Goal: Complete application form

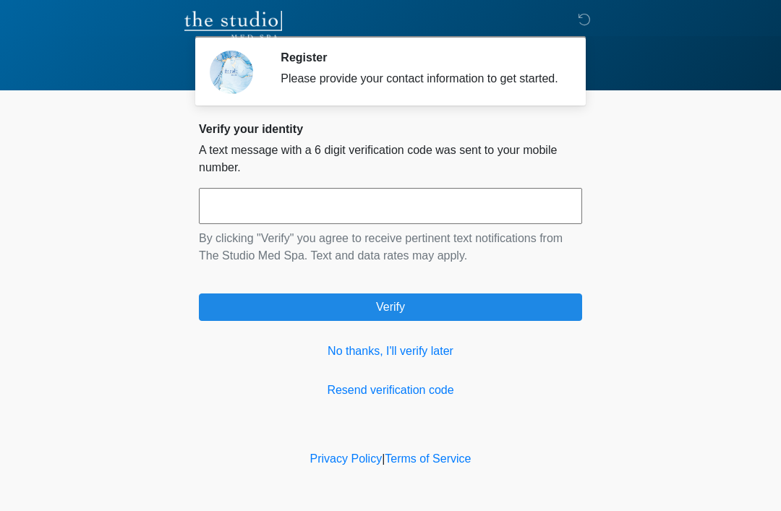
click at [349, 360] on link "No thanks, I'll verify later" at bounding box center [390, 351] width 383 height 17
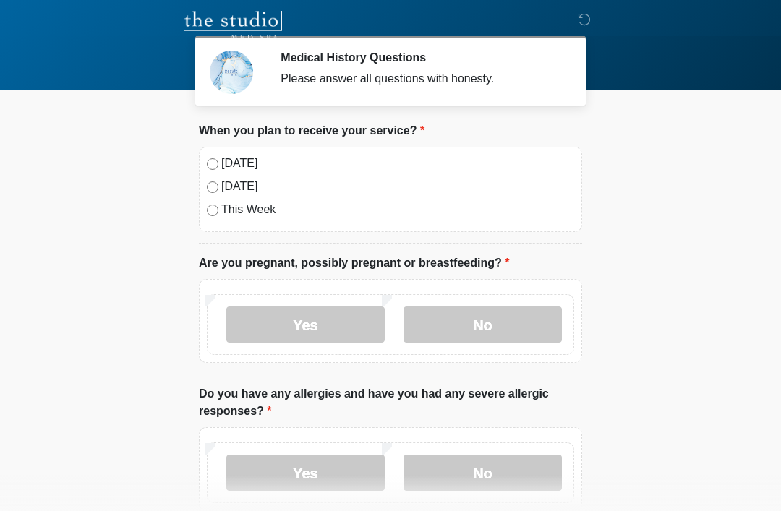
click at [235, 168] on label "[DATE]" at bounding box center [397, 163] width 353 height 17
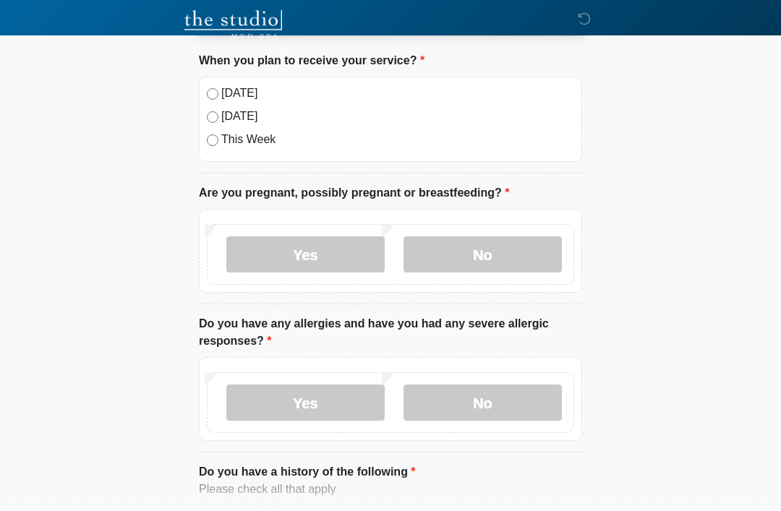
click at [471, 257] on label "No" at bounding box center [483, 255] width 158 height 36
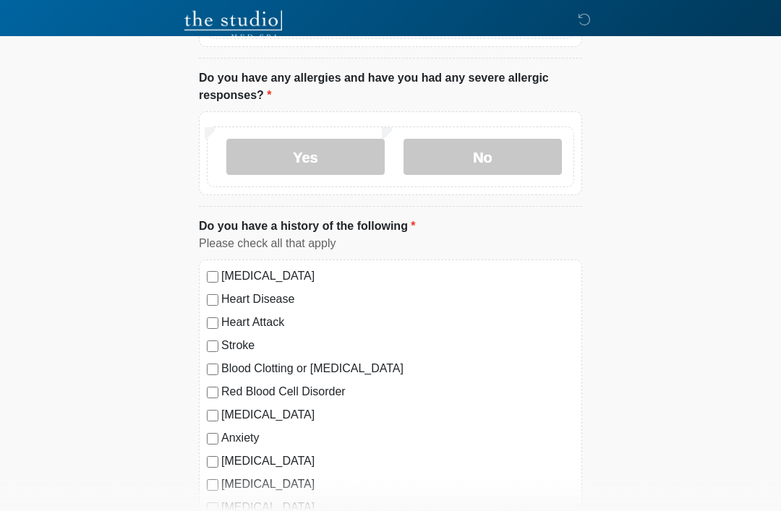
scroll to position [319, 0]
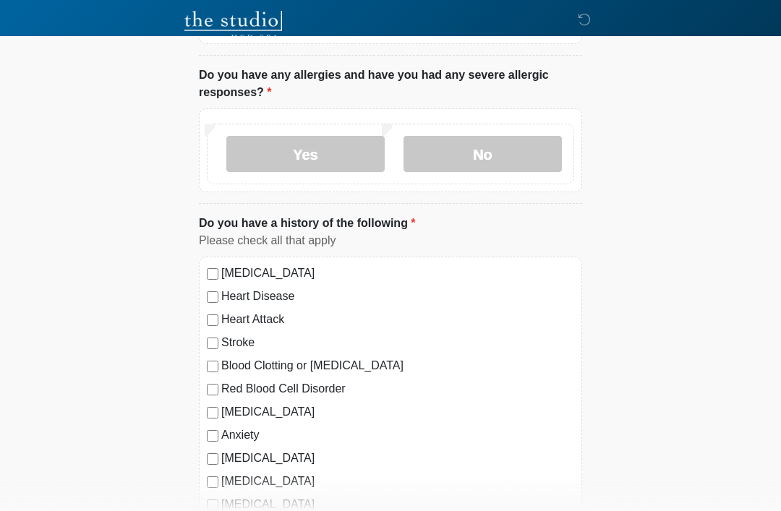
click at [512, 156] on label "No" at bounding box center [483, 154] width 158 height 36
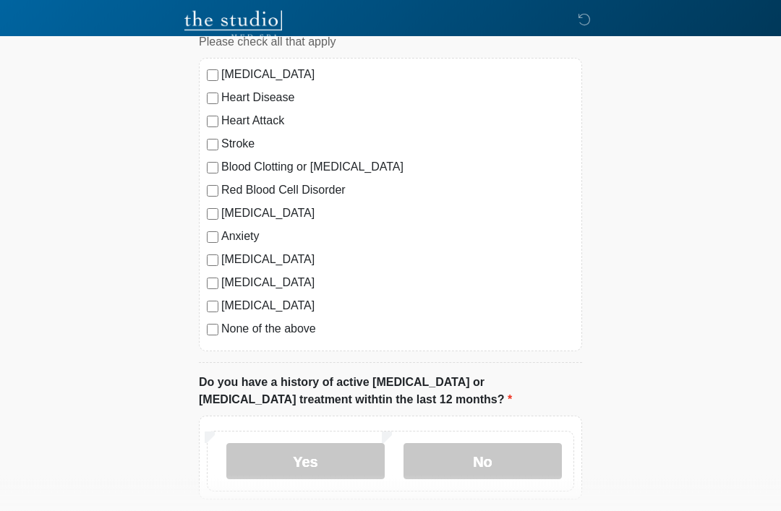
scroll to position [548, 0]
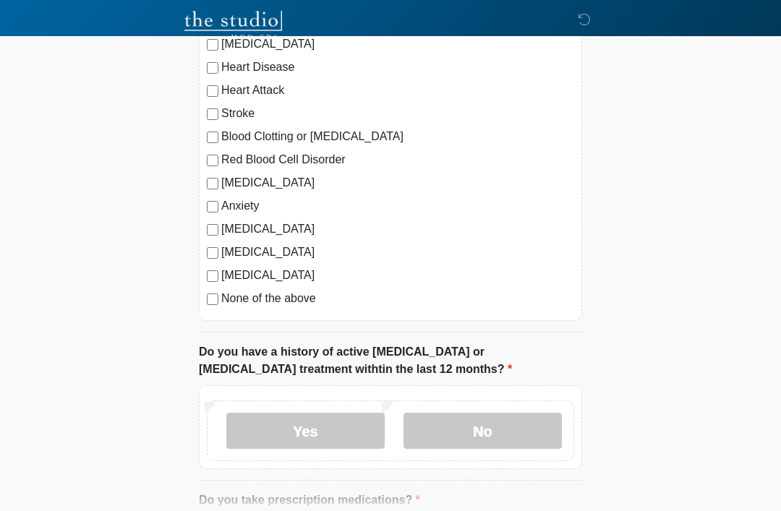
click at [285, 305] on label "None of the above" at bounding box center [397, 298] width 353 height 17
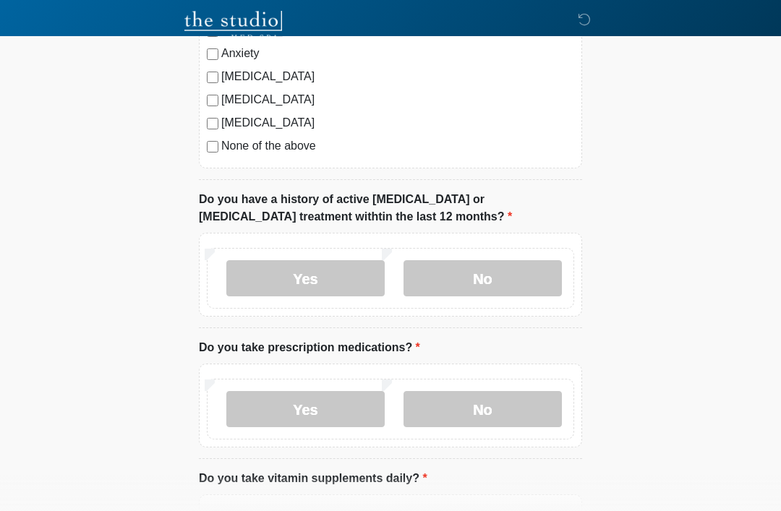
scroll to position [701, 0]
click at [488, 279] on label "No" at bounding box center [483, 278] width 158 height 36
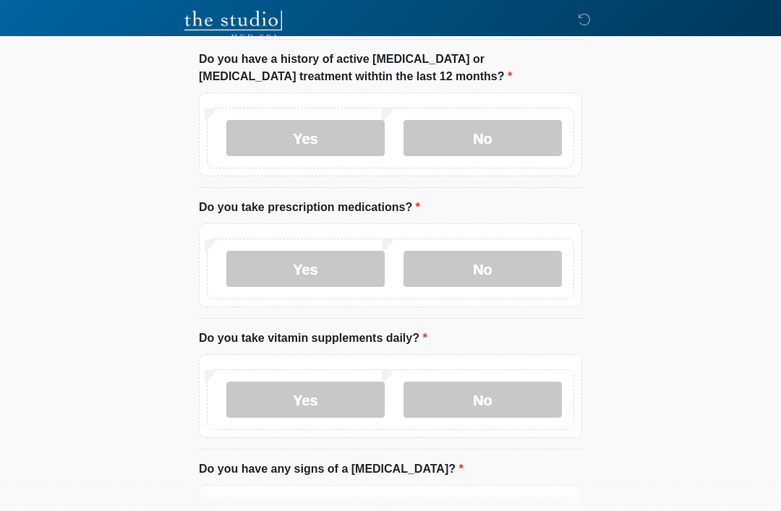
scroll to position [841, 0]
click at [463, 266] on label "No" at bounding box center [483, 269] width 158 height 36
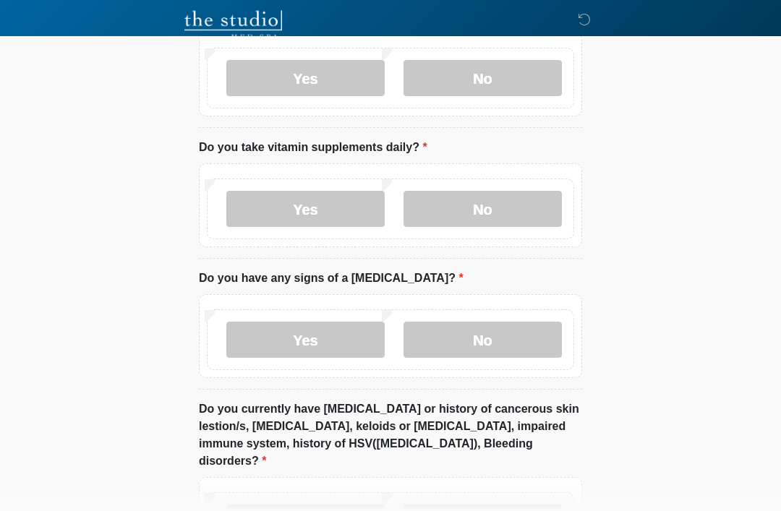
scroll to position [1032, 0]
click at [482, 194] on label "No" at bounding box center [483, 209] width 158 height 36
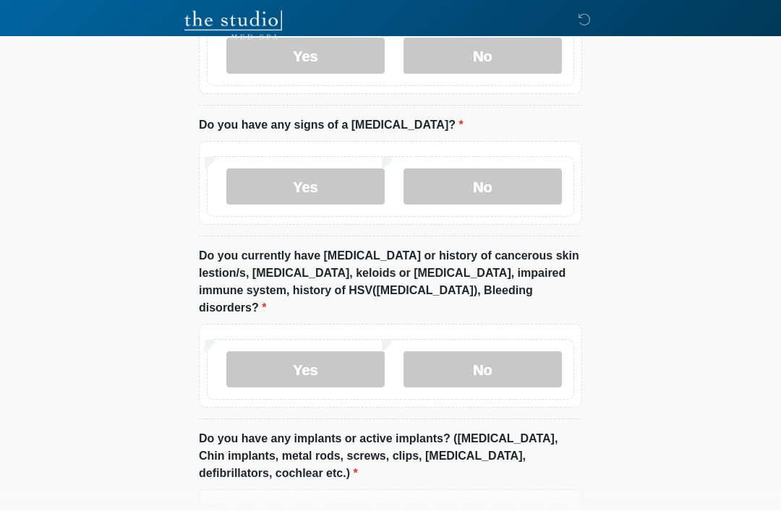
click at [493, 169] on label "No" at bounding box center [483, 187] width 158 height 36
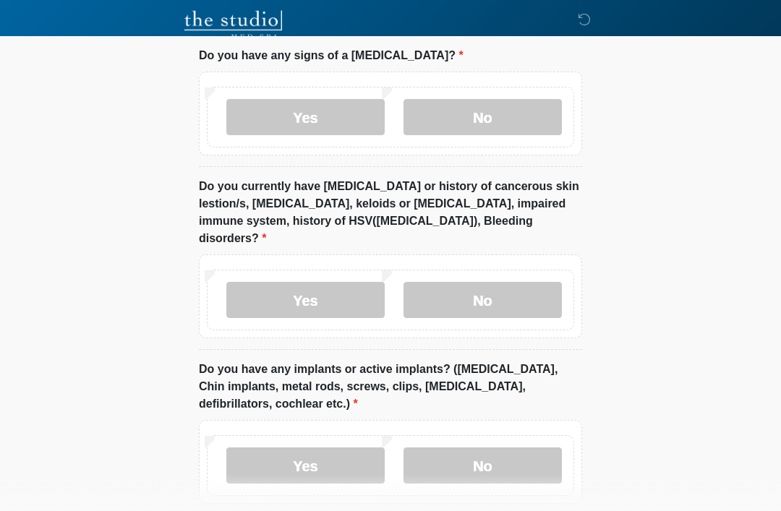
scroll to position [1261, 0]
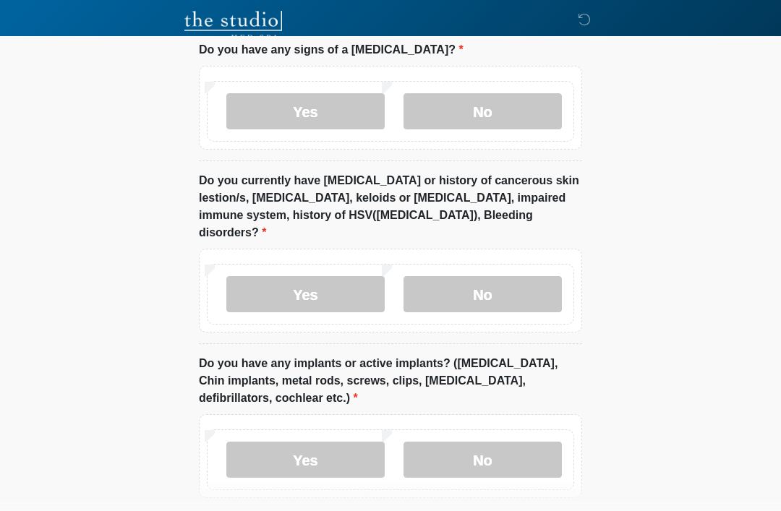
click at [498, 276] on label "No" at bounding box center [483, 294] width 158 height 36
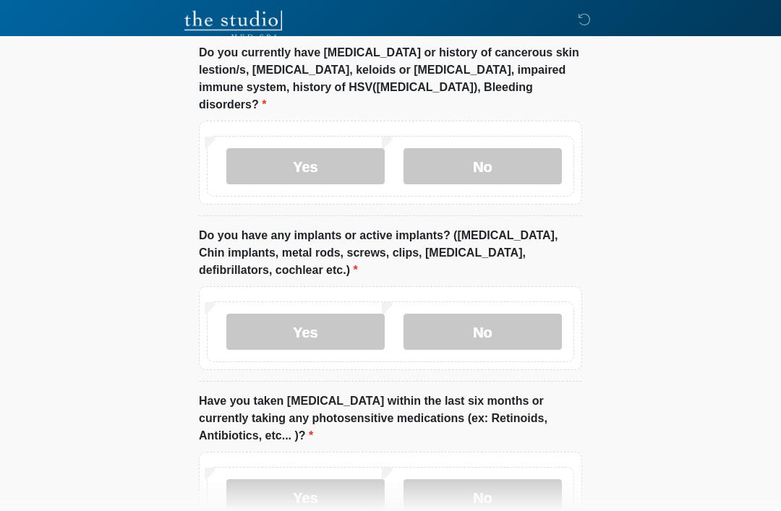
scroll to position [1390, 0]
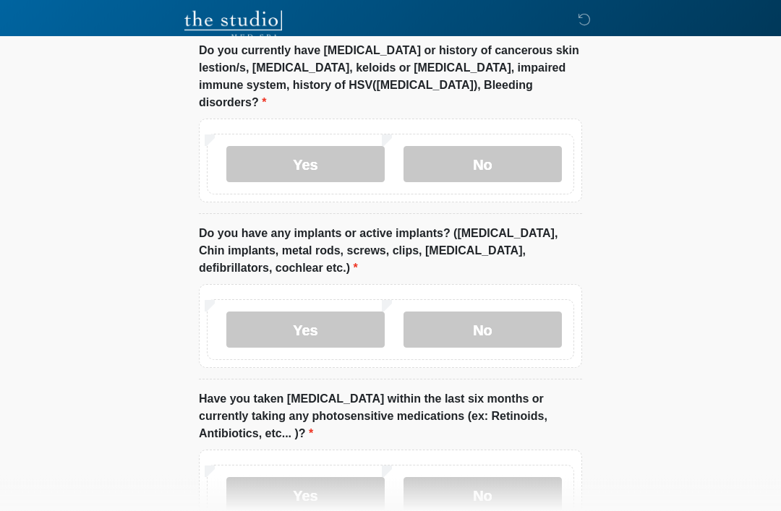
click at [497, 313] on label "No" at bounding box center [483, 331] width 158 height 36
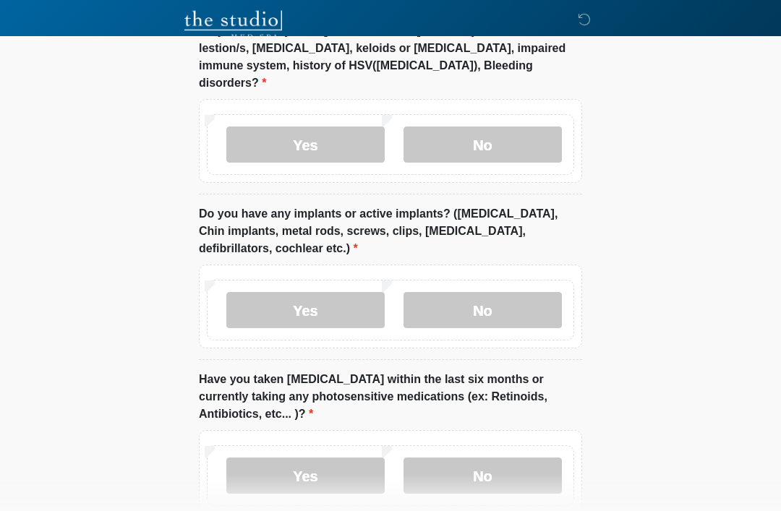
scroll to position [1475, 0]
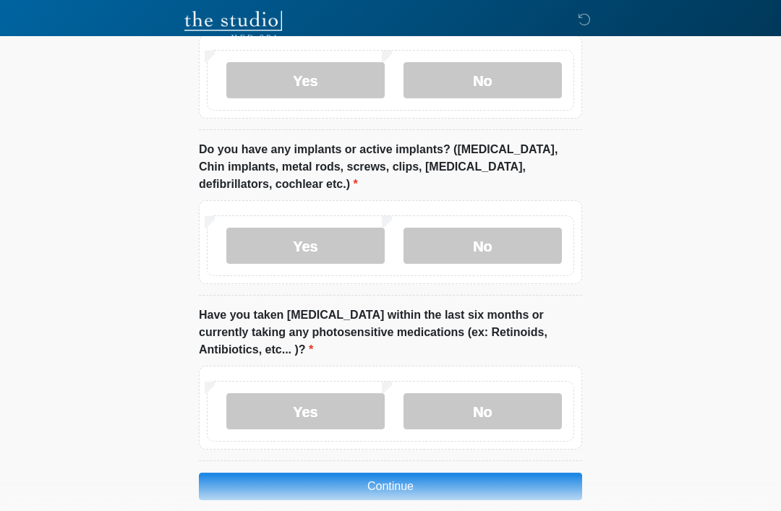
click at [493, 394] on label "No" at bounding box center [483, 412] width 158 height 36
click at [462, 473] on button "Continue" at bounding box center [390, 486] width 383 height 27
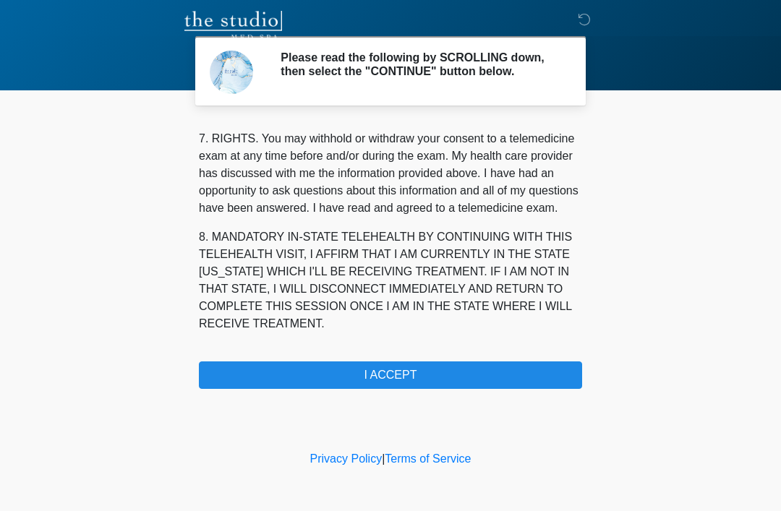
scroll to position [634, 0]
click at [483, 375] on button "I ACCEPT" at bounding box center [390, 375] width 383 height 27
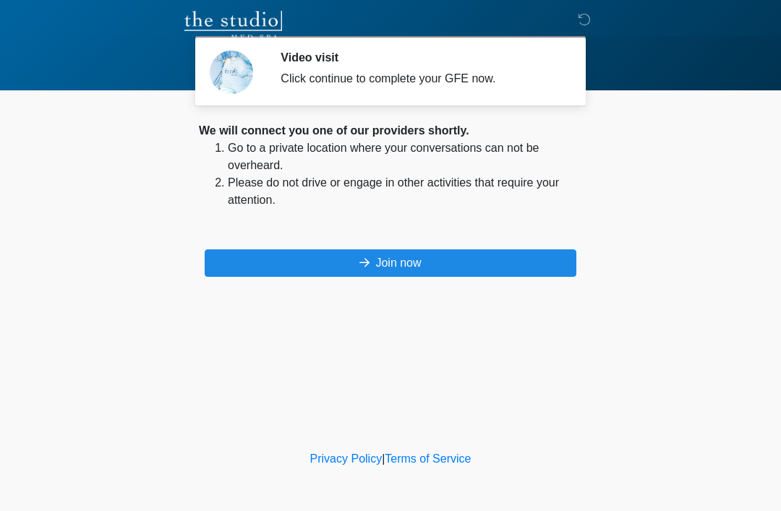
click at [484, 258] on button "Join now" at bounding box center [391, 263] width 372 height 27
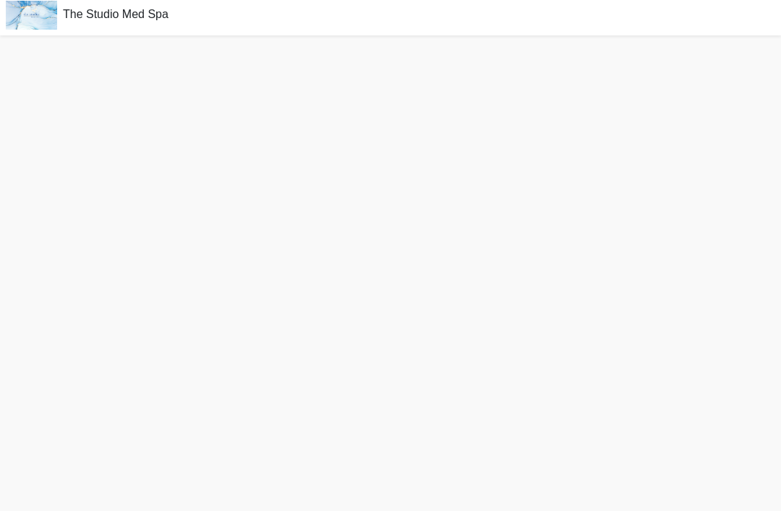
scroll to position [4, 0]
